Goal: Task Accomplishment & Management: Use online tool/utility

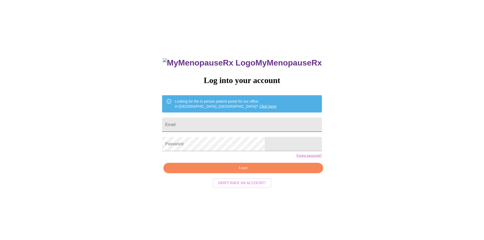
click at [221, 127] on input "Email" at bounding box center [242, 125] width 160 height 14
type input "[EMAIL_ADDRESS][DOMAIN_NAME]"
click at [248, 171] on span "Login" at bounding box center [243, 168] width 148 height 6
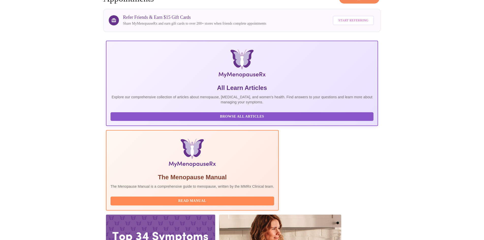
scroll to position [68, 0]
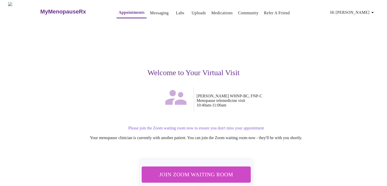
click at [193, 172] on span "Join Zoom Waiting Room" at bounding box center [196, 173] width 96 height 9
